Goal: Task Accomplishment & Management: Use online tool/utility

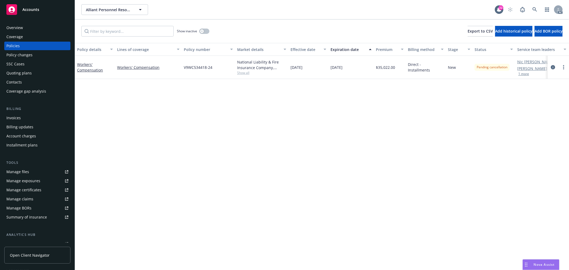
click at [33, 55] on div "Policy changes" at bounding box center [37, 55] width 62 height 9
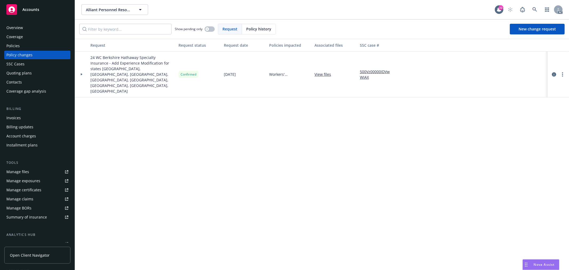
click at [33, 171] on link "Manage files" at bounding box center [37, 171] width 66 height 9
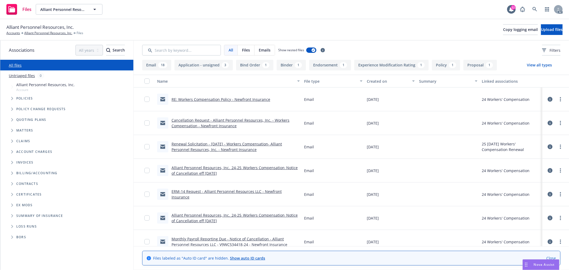
click at [231, 120] on link "Cancellation Request - Alliant Personnel Resources, Inc. - Workers Compensation…" at bounding box center [230, 123] width 118 height 11
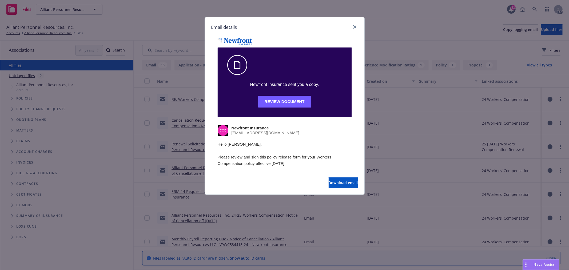
scroll to position [118, 0]
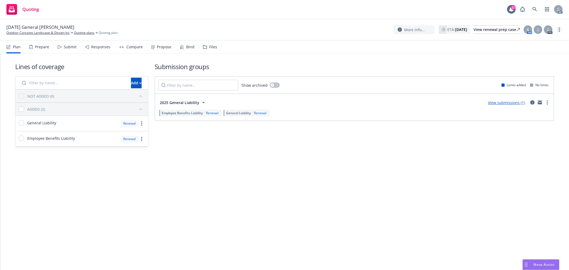
click at [561, 29] on link "more" at bounding box center [559, 29] width 6 height 6
click at [535, 42] on link "Copy logging email" at bounding box center [532, 40] width 59 height 11
